Goal: Information Seeking & Learning: Understand process/instructions

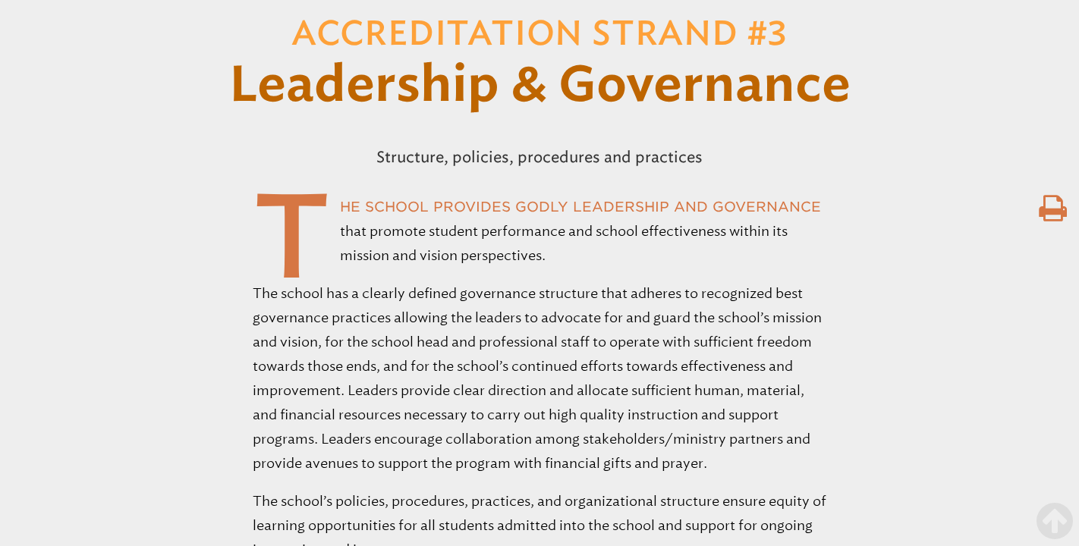
scroll to position [6246, 0]
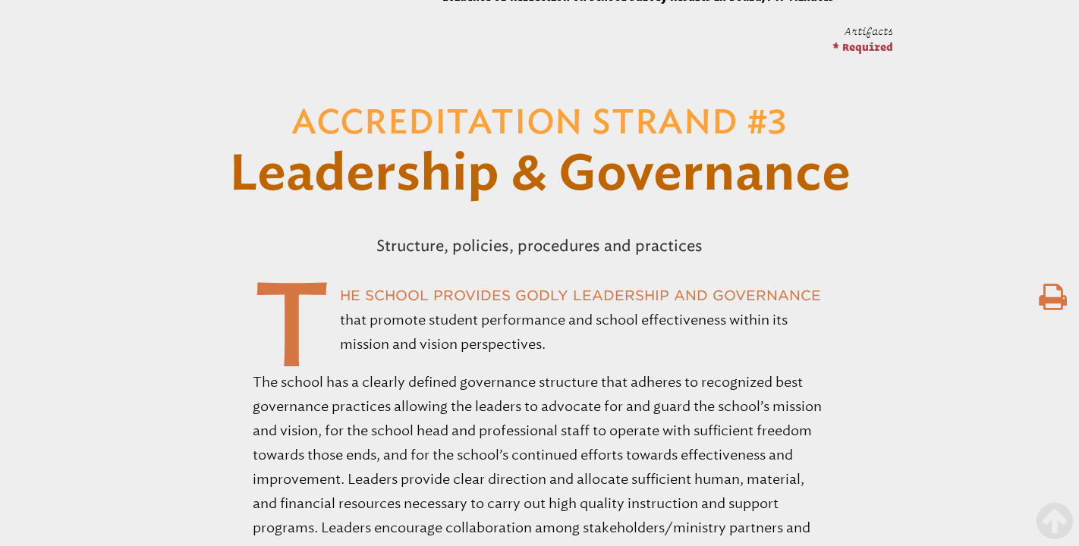
click at [1051, 306] on icon at bounding box center [1052, 297] width 28 height 30
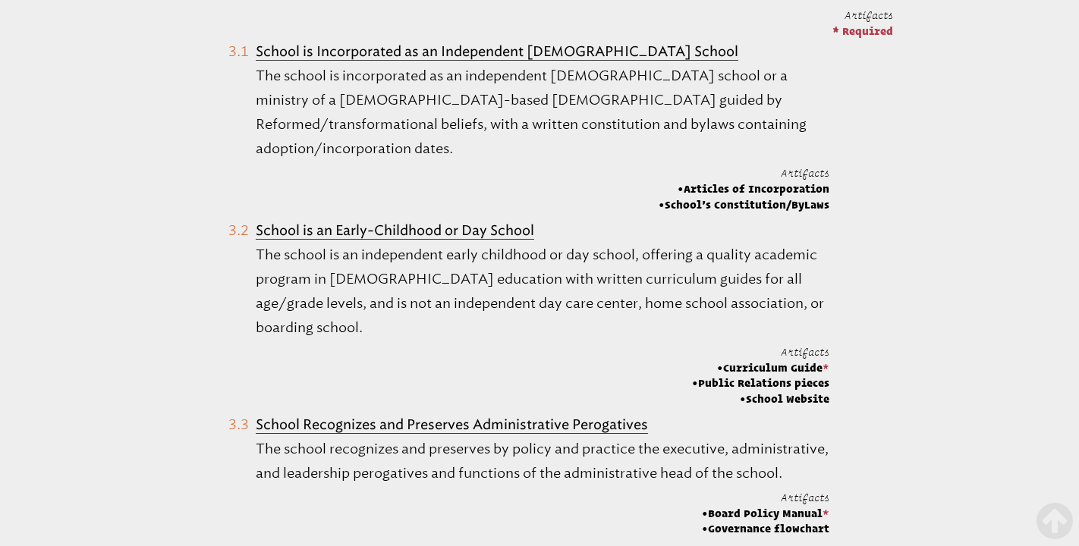
scroll to position [6930, 0]
click at [500, 224] on b "School is an Early-Childhood or Day School" at bounding box center [395, 232] width 278 height 17
click at [447, 224] on b "School is an Early-Childhood or Day School" at bounding box center [395, 232] width 278 height 17
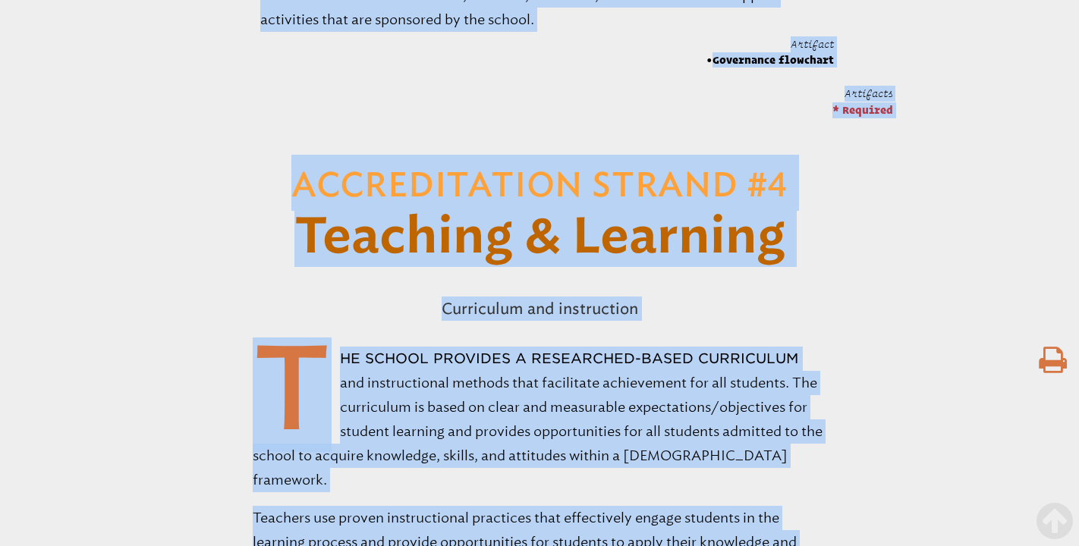
scroll to position [10542, 0]
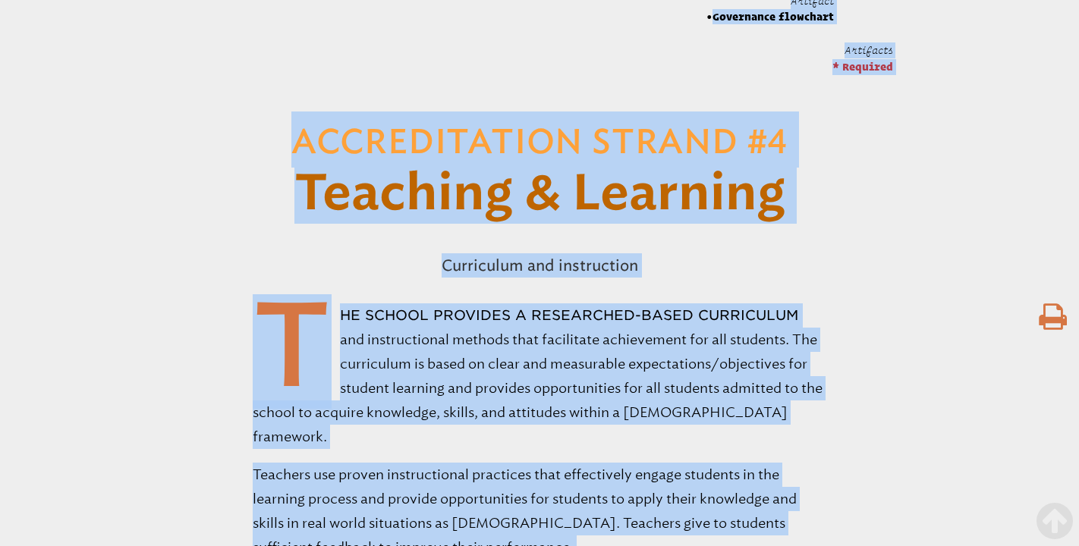
drag, startPoint x: 292, startPoint y: 142, endPoint x: 754, endPoint y: 544, distance: 612.4
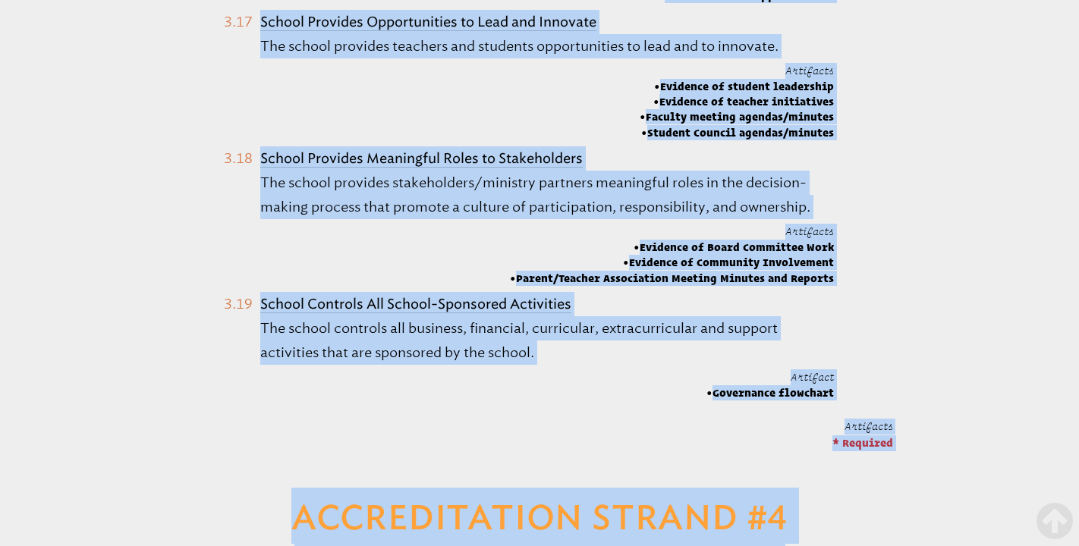
scroll to position [10155, 0]
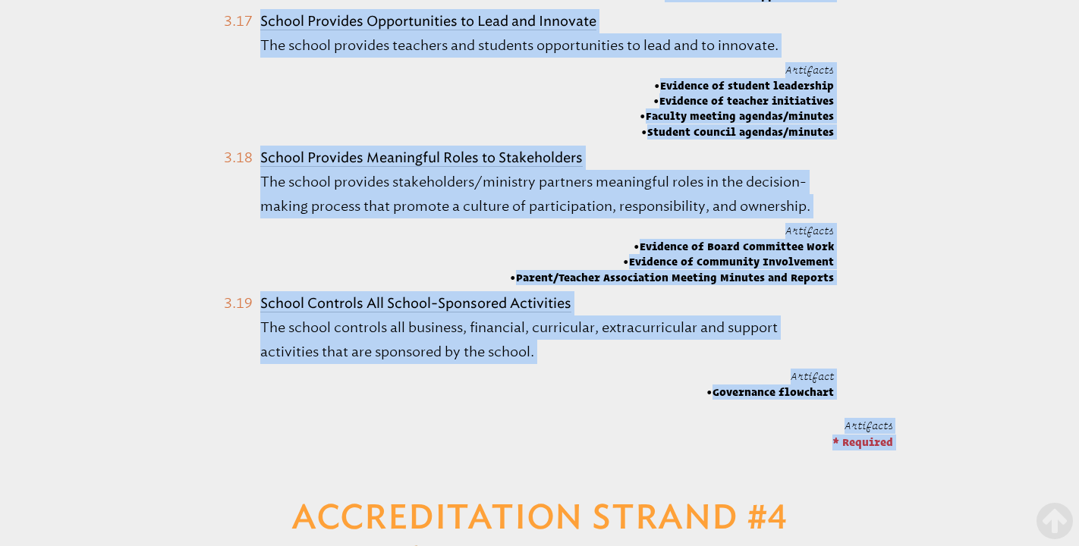
drag, startPoint x: 291, startPoint y: 168, endPoint x: 846, endPoint y: 438, distance: 617.4
copy div "Loremipsumdol Sitame #3 Consectetu & Adipiscing Elitseddo, eiusmodt, incididunt…"
